Goal: Check status

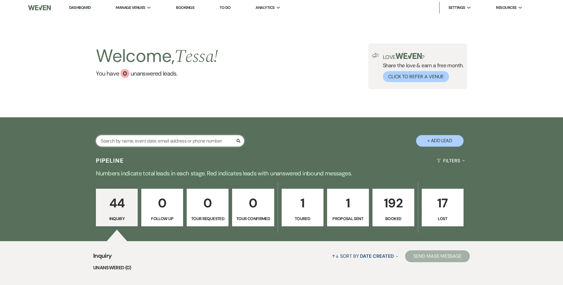
click at [153, 146] on input "text" at bounding box center [170, 141] width 148 height 12
type input "[PERSON_NAME]"
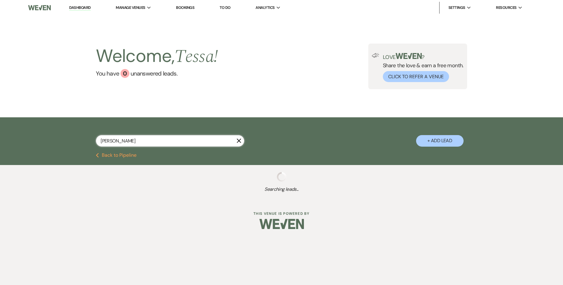
select select "8"
select select "6"
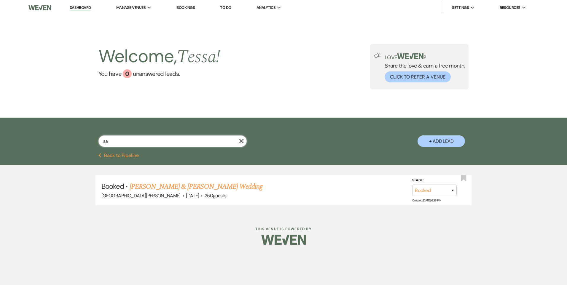
type input "s"
